Goal: Check status: Check status

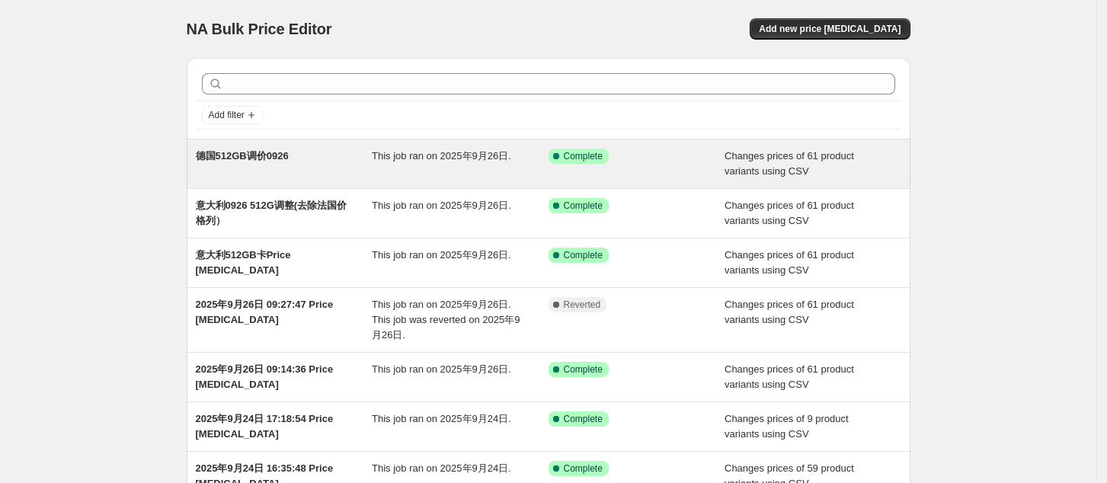
click at [249, 155] on span "德国512GB调价0926" at bounding box center [242, 155] width 93 height 11
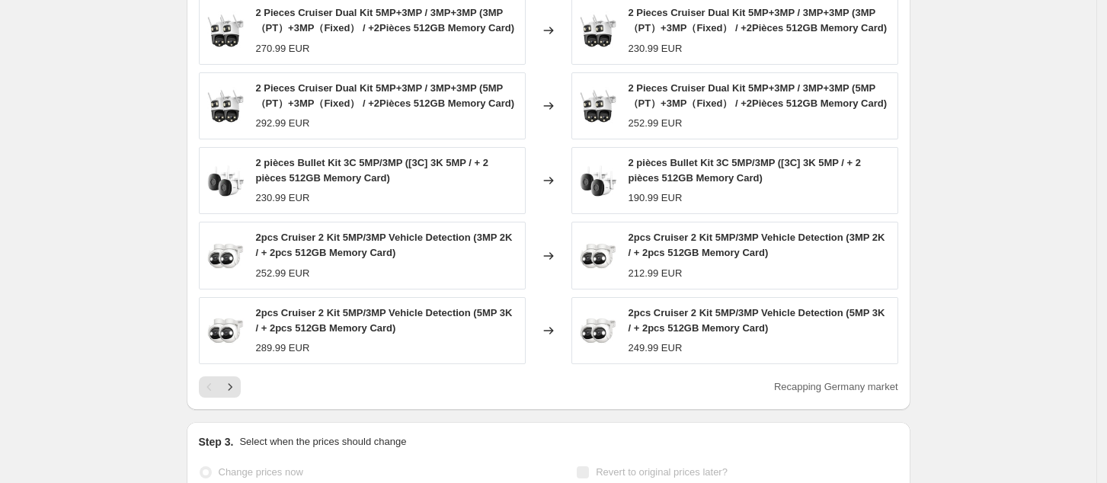
scroll to position [711, 0]
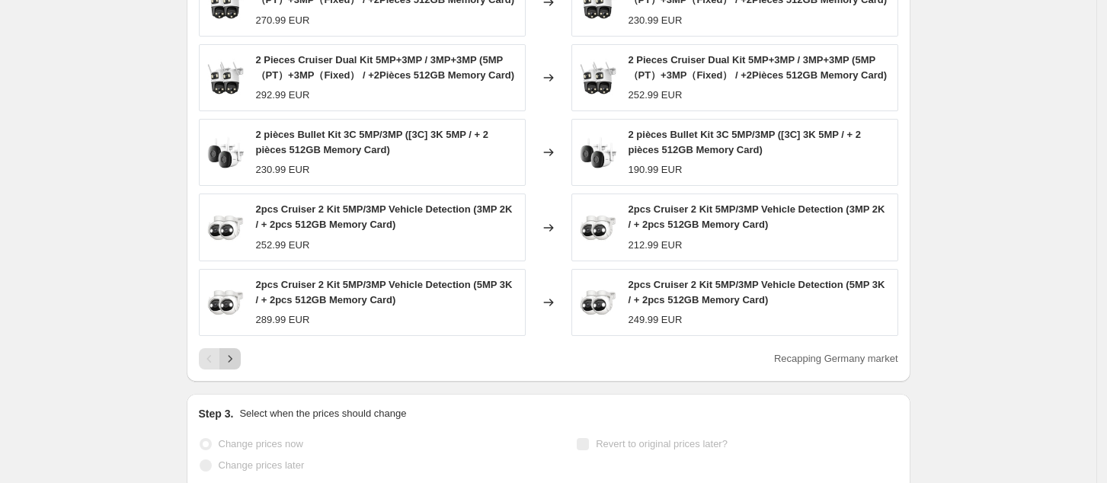
click at [237, 360] on icon "Next" at bounding box center [229, 358] width 15 height 15
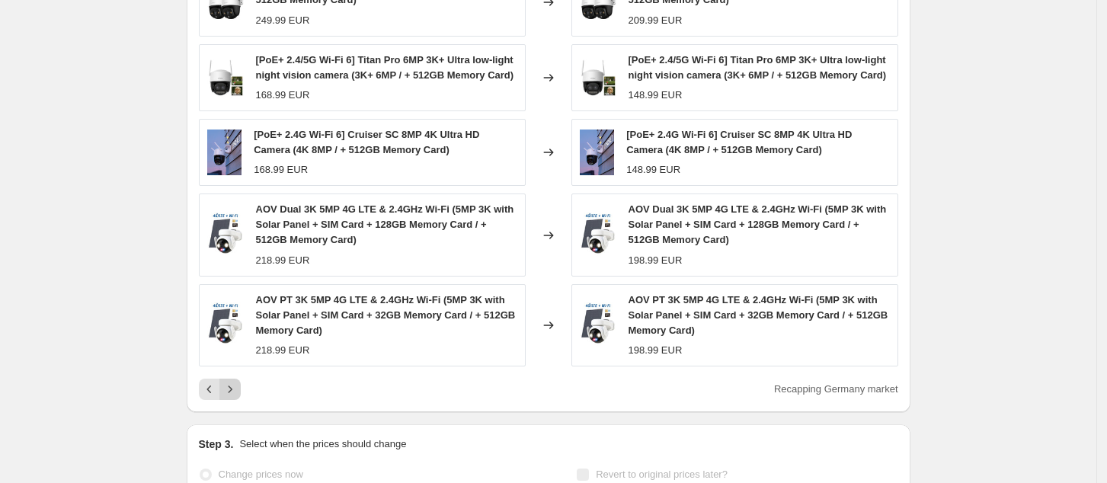
click at [232, 397] on icon "Next" at bounding box center [229, 389] width 15 height 15
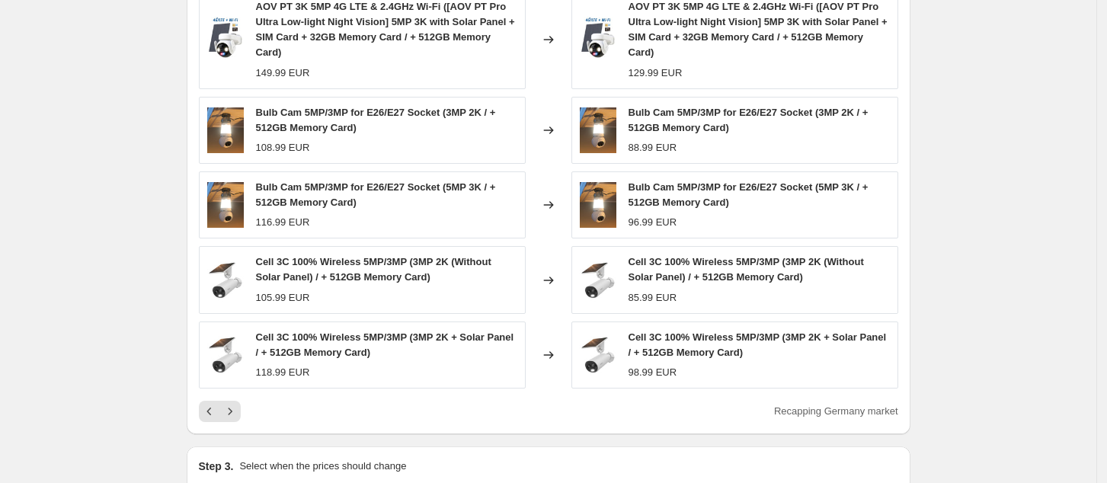
scroll to position [841, 0]
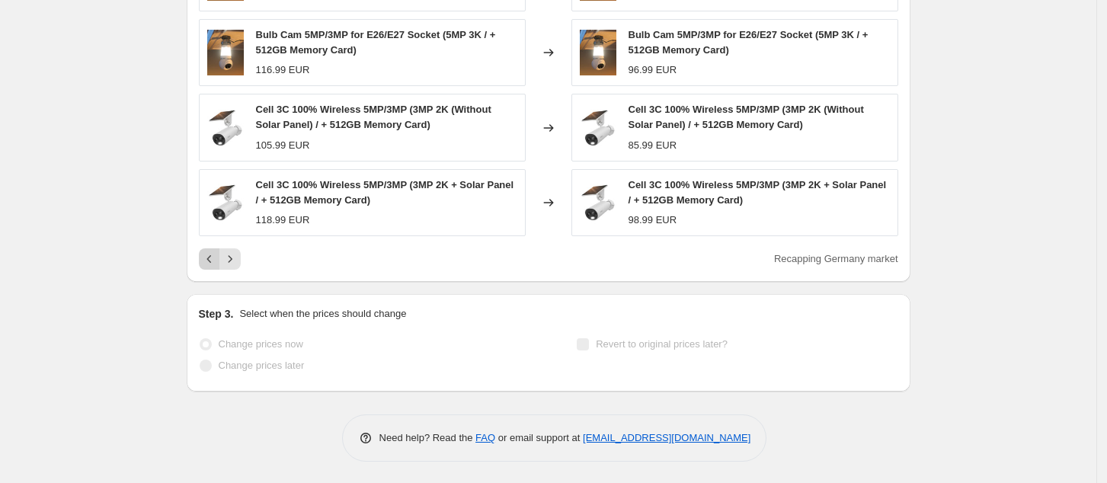
click at [210, 264] on icon "Previous" at bounding box center [209, 258] width 15 height 15
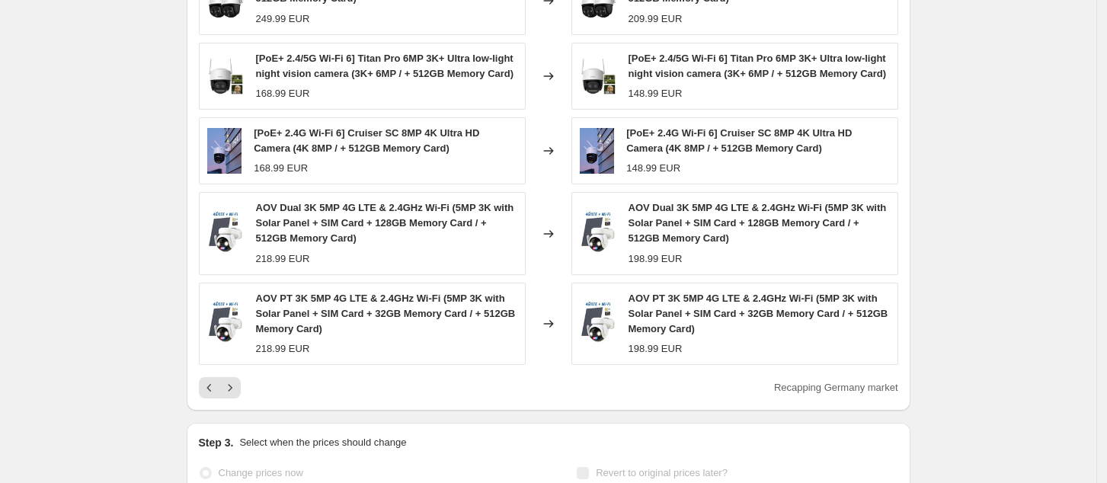
scroll to position [685, 0]
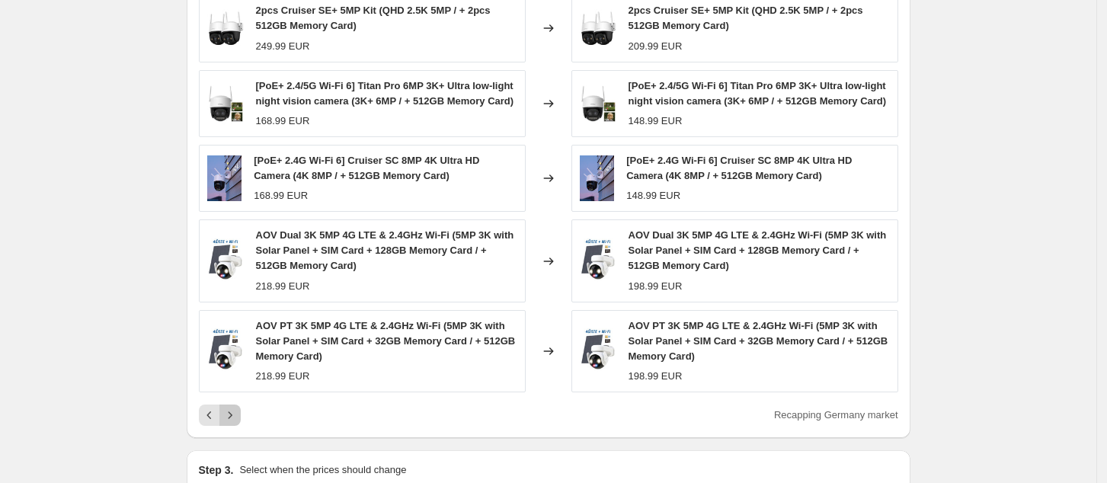
click at [235, 423] on icon "Next" at bounding box center [229, 415] width 15 height 15
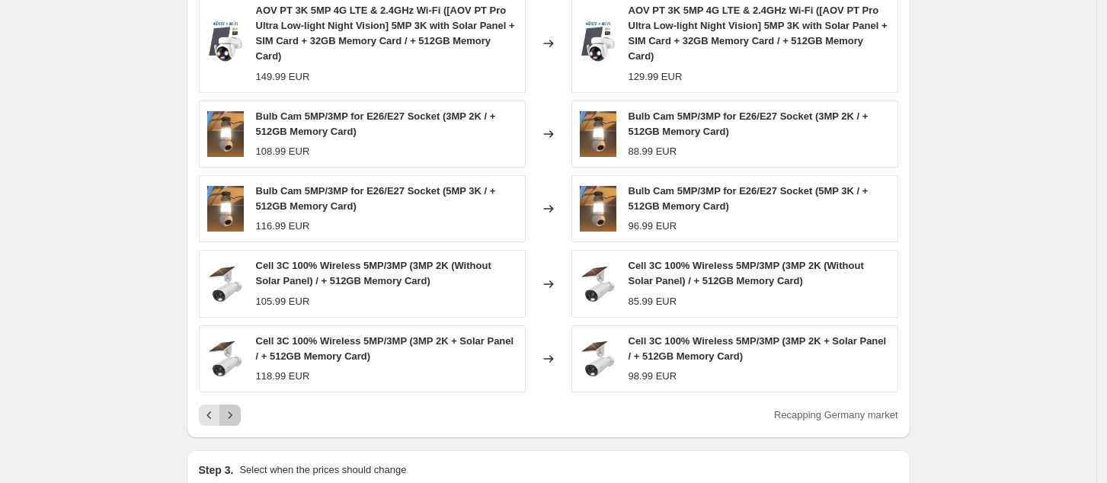
click at [238, 417] on icon "Next" at bounding box center [229, 415] width 15 height 15
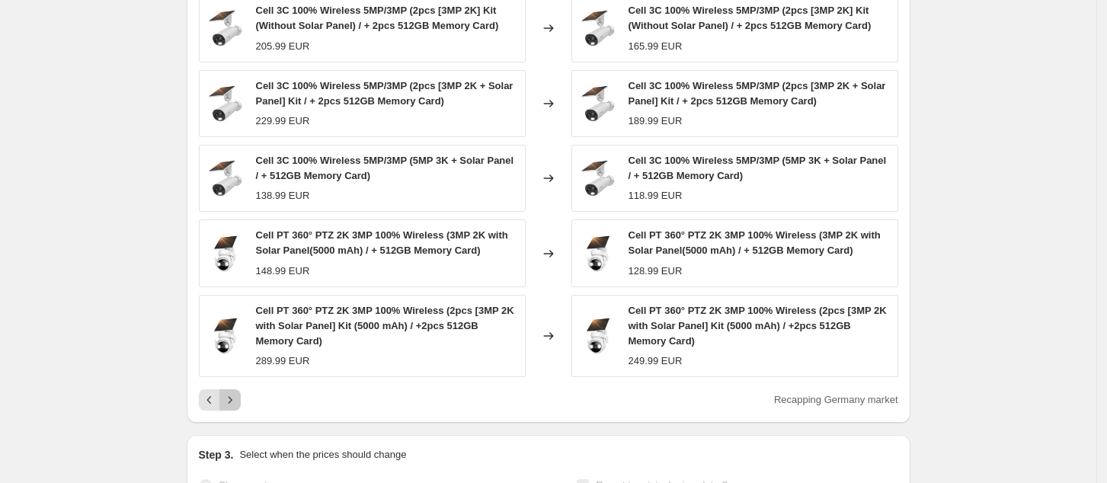
click at [232, 390] on button "Next" at bounding box center [229, 399] width 21 height 21
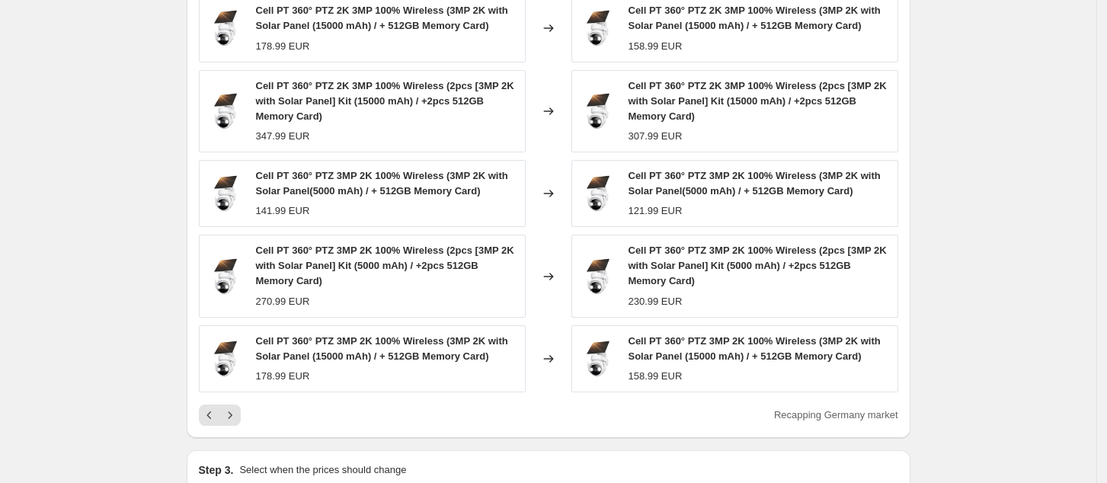
click at [238, 415] on icon "Next" at bounding box center [229, 415] width 15 height 15
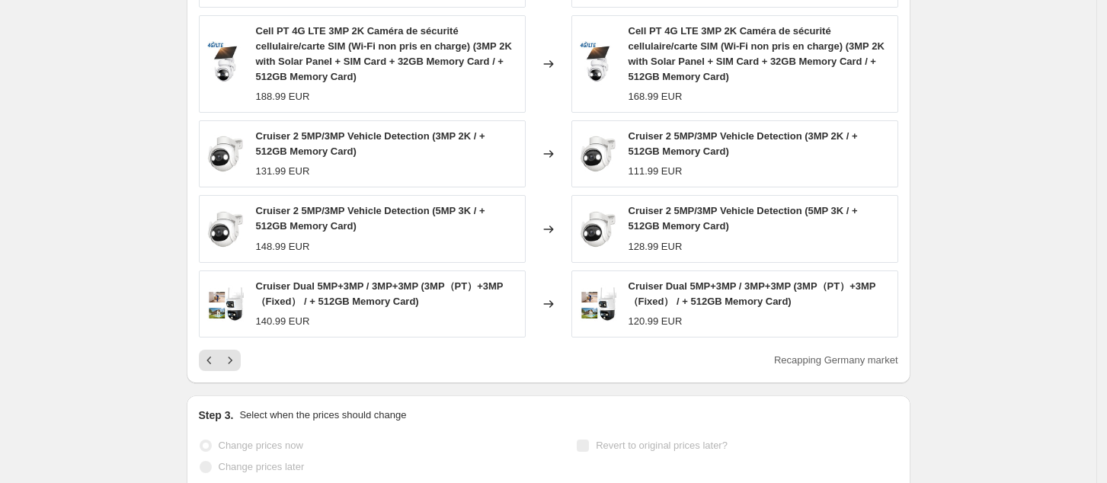
scroll to position [786, 0]
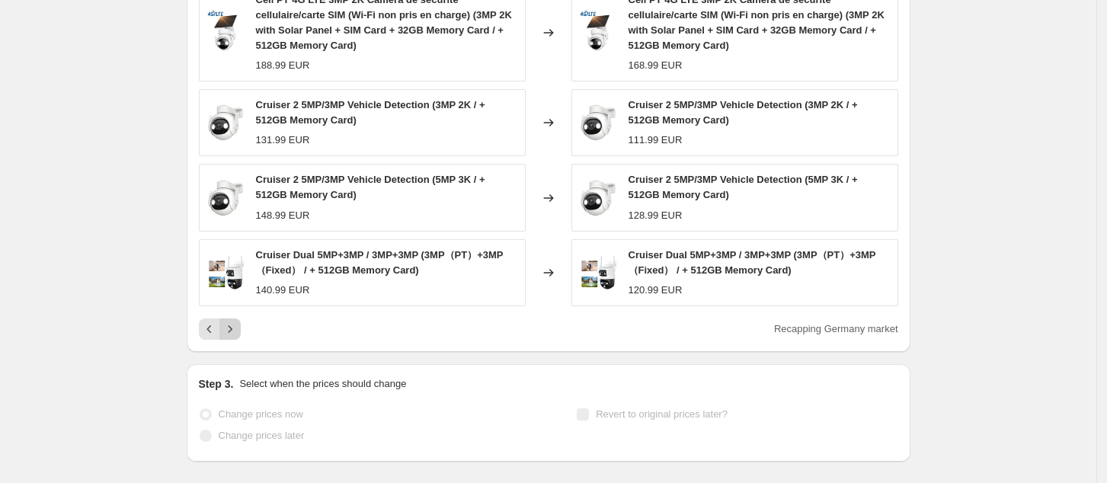
click at [238, 331] on icon "Next" at bounding box center [229, 329] width 15 height 15
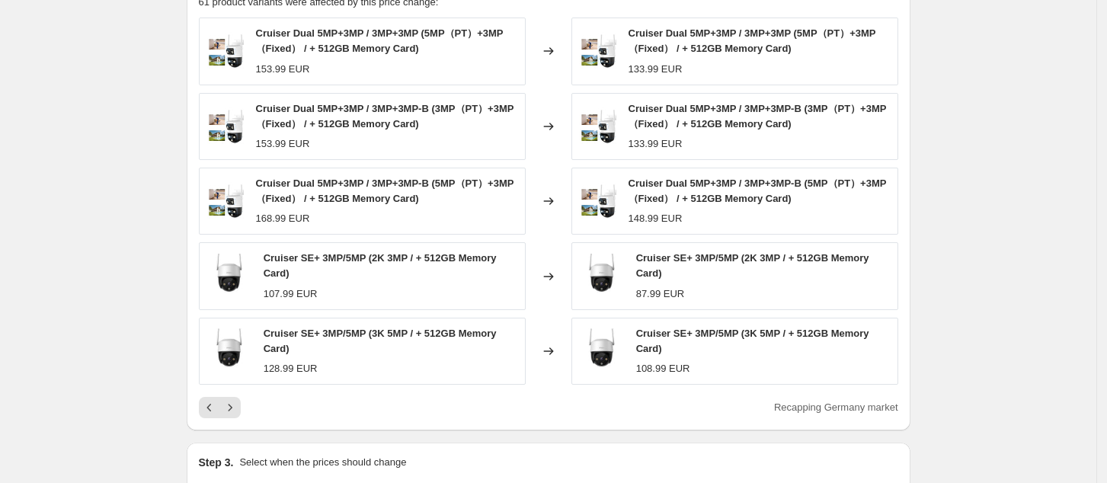
scroll to position [685, 0]
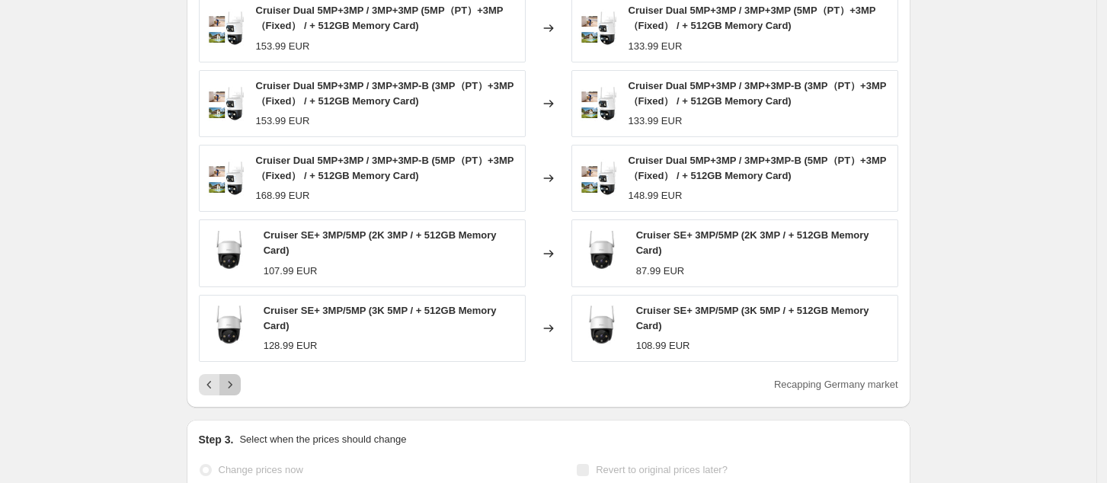
click at [238, 382] on icon "Next" at bounding box center [229, 384] width 15 height 15
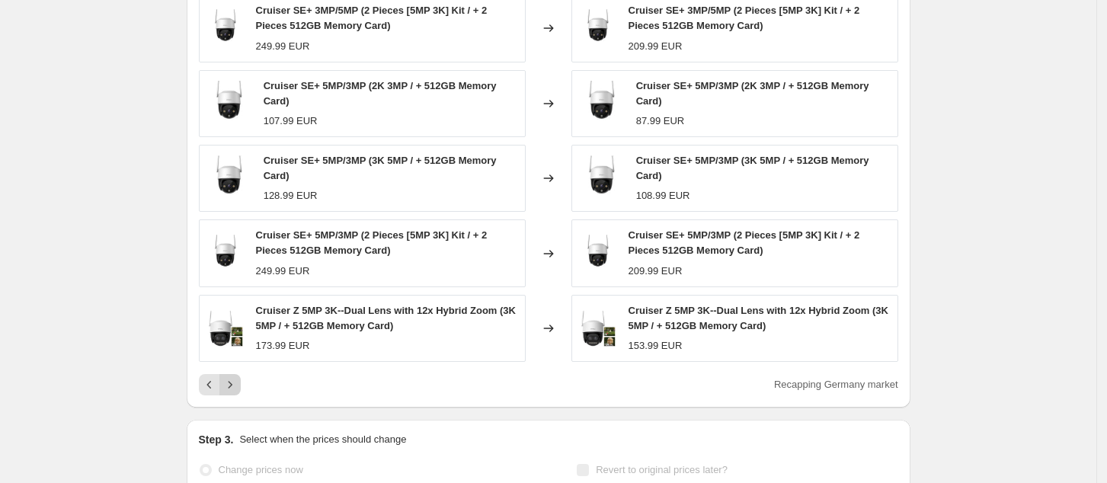
click at [232, 390] on icon "Next" at bounding box center [229, 384] width 15 height 15
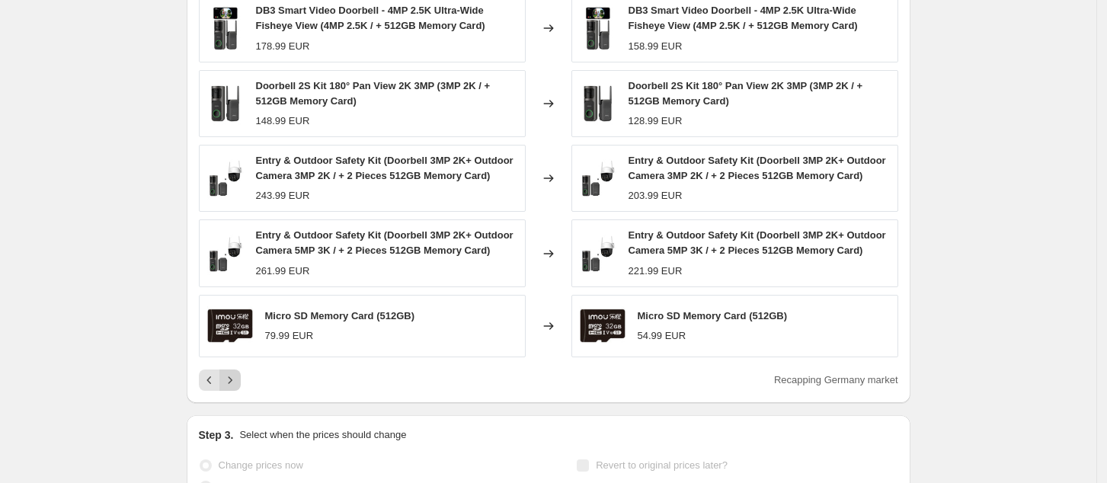
click at [234, 386] on icon "Next" at bounding box center [229, 380] width 15 height 15
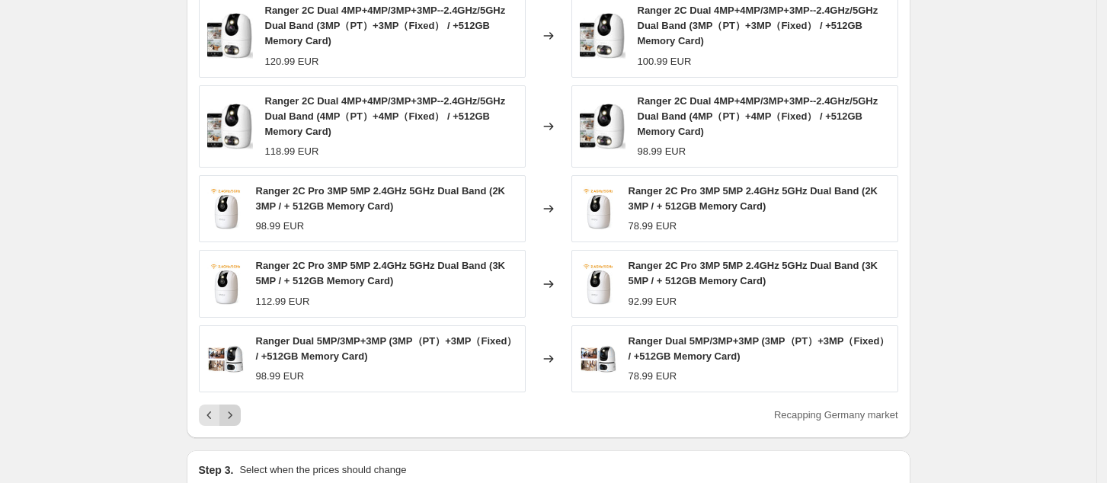
click at [231, 411] on icon "Next" at bounding box center [229, 415] width 15 height 15
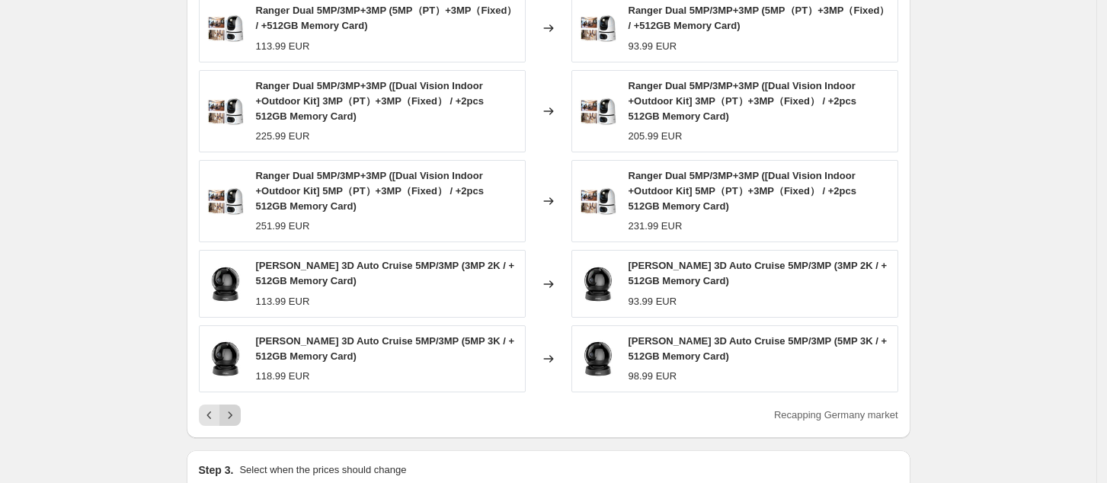
click at [238, 412] on icon "Next" at bounding box center [229, 415] width 15 height 15
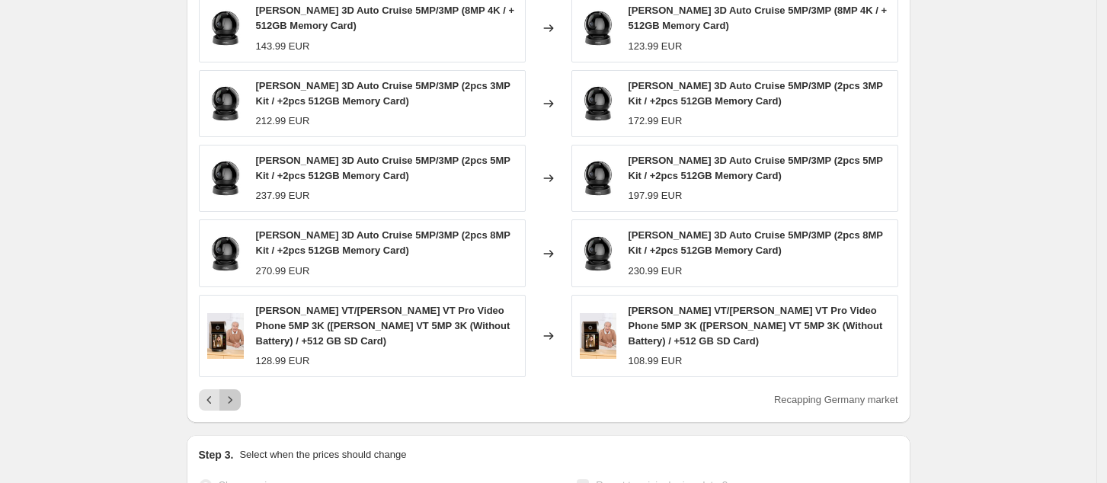
click at [238, 392] on icon "Next" at bounding box center [229, 399] width 15 height 15
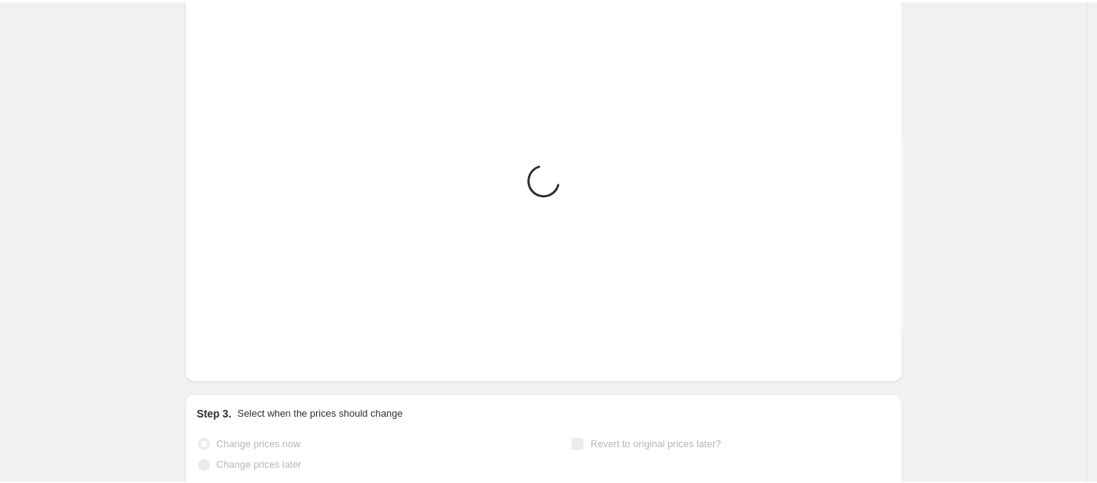
scroll to position [512, 0]
